Goal: Task Accomplishment & Management: Use online tool/utility

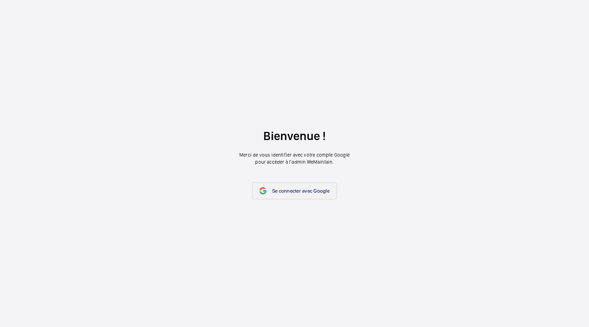
click at [326, 190] on span "Se connecter avec Google" at bounding box center [300, 191] width 57 height 6
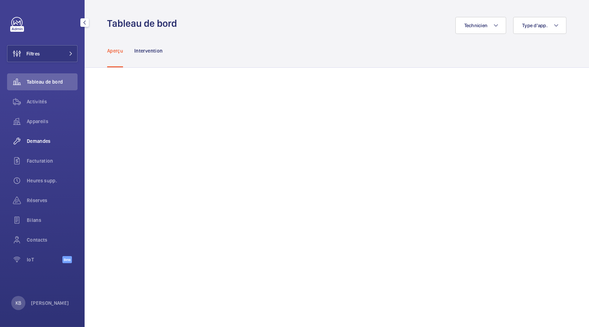
click at [42, 137] on span "Demandes" at bounding box center [52, 140] width 51 height 7
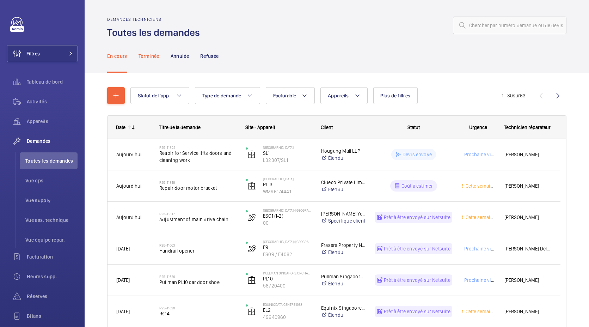
click at [145, 57] on p "Terminée" at bounding box center [148, 55] width 21 height 7
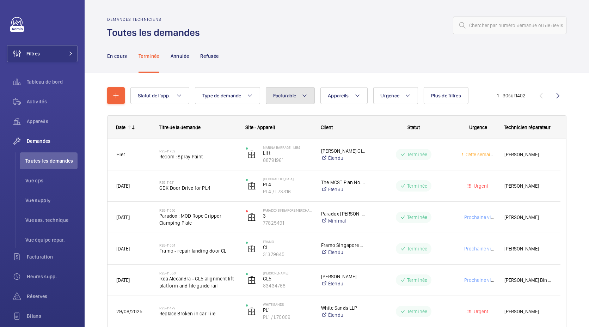
click at [282, 94] on span "Facturable" at bounding box center [284, 96] width 23 height 6
click at [289, 136] on mat-radio-button "Non facturable" at bounding box center [332, 134] width 127 height 14
radio input "true"
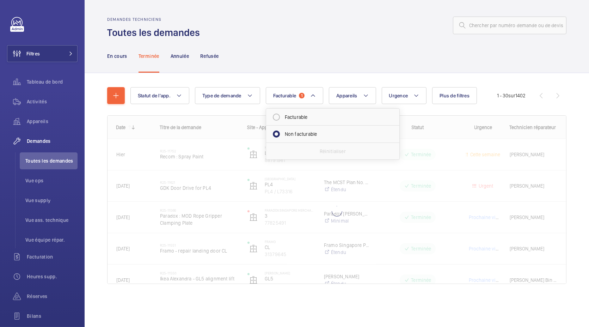
click at [262, 23] on div at bounding box center [385, 25] width 362 height 17
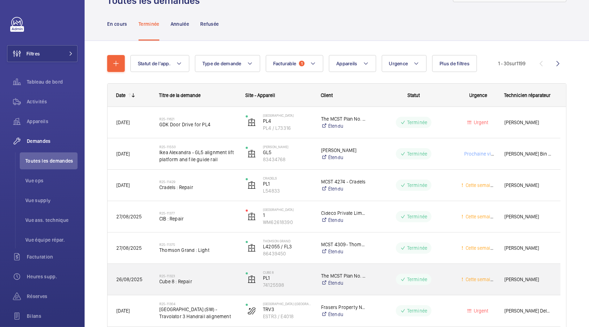
scroll to position [26, 0]
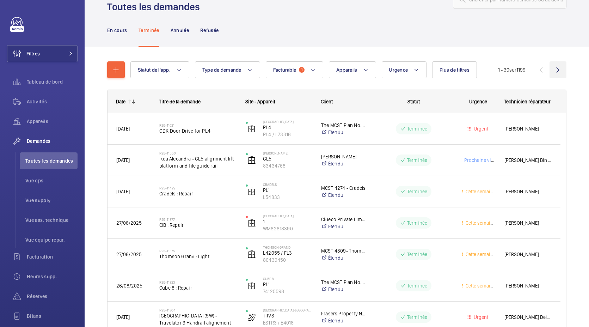
click at [552, 71] on wm-front-icon-button at bounding box center [557, 69] width 17 height 17
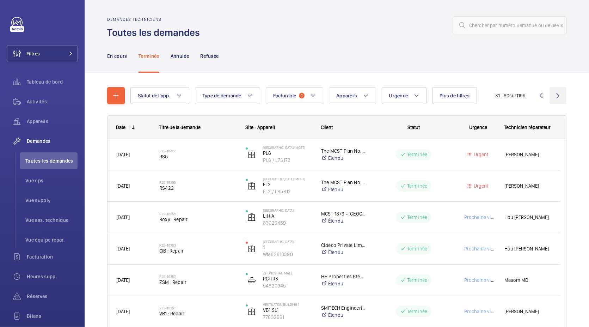
click at [553, 94] on wm-front-icon-button at bounding box center [557, 95] width 17 height 17
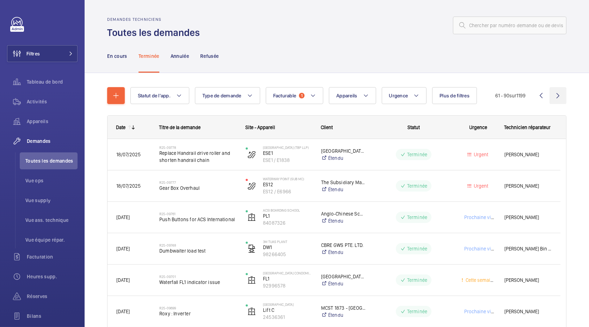
click at [558, 97] on wm-front-icon-button at bounding box center [557, 95] width 17 height 17
